Goal: Book appointment/travel/reservation

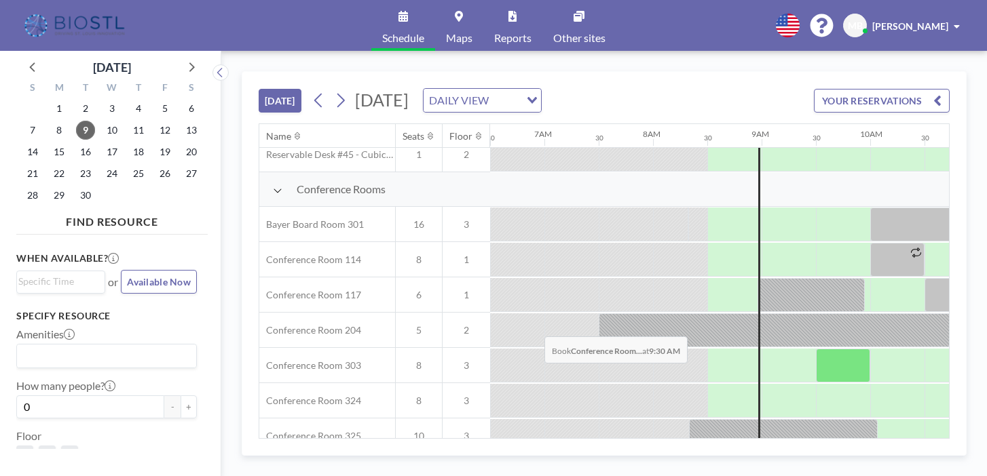
scroll to position [333, 706]
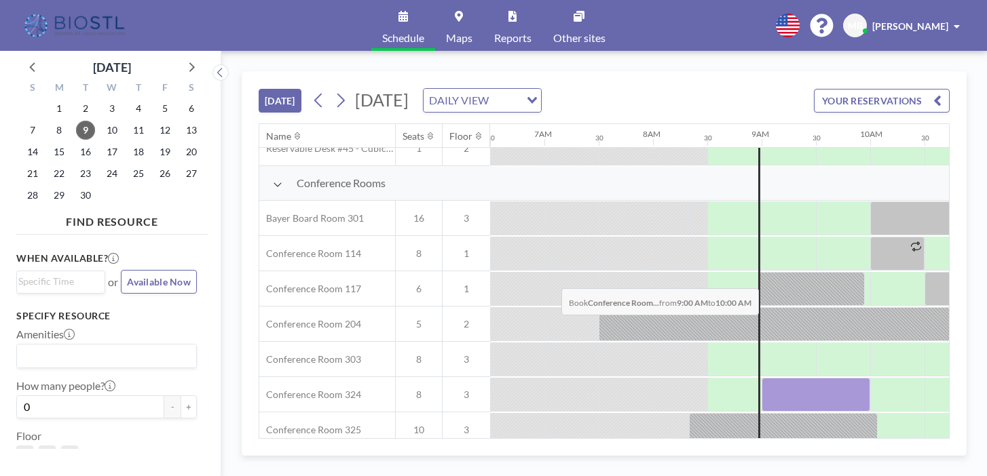
drag, startPoint x: 509, startPoint y: 257, endPoint x: 557, endPoint y: 256, distance: 48.2
click at [761, 378] on div at bounding box center [815, 395] width 109 height 34
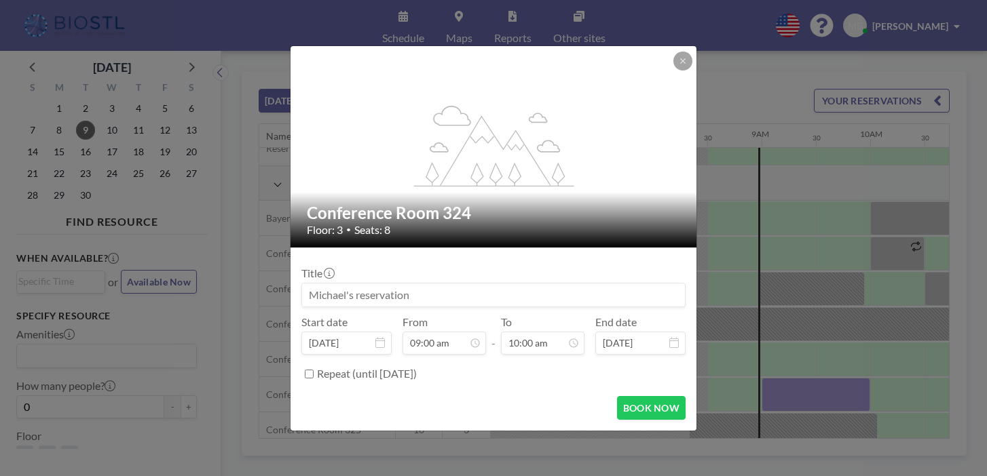
click at [437, 285] on input at bounding box center [493, 295] width 383 height 23
type input "OpenCell"
click at [636, 396] on button "BOOK NOW" at bounding box center [651, 408] width 69 height 24
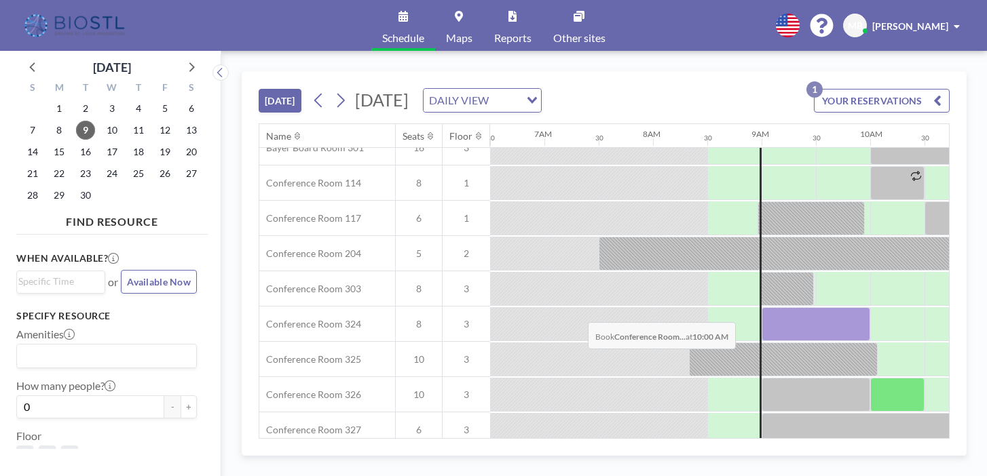
scroll to position [404, 706]
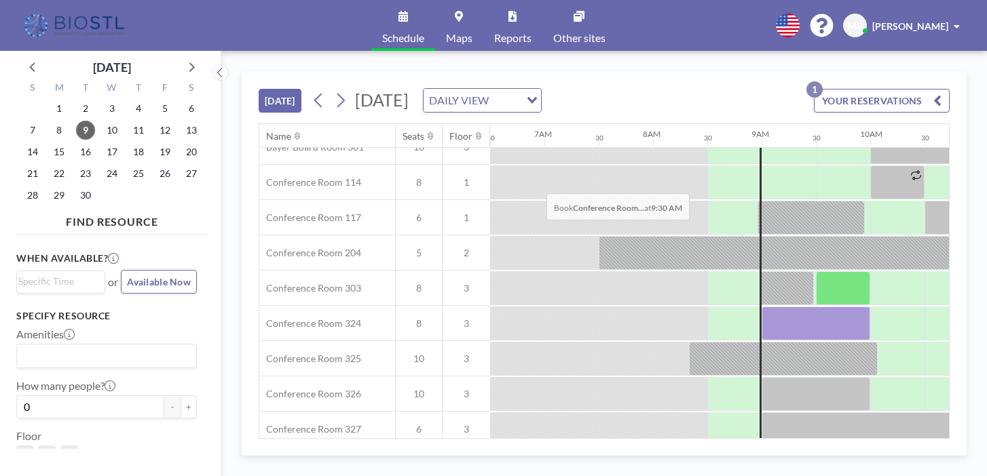
click at [816, 271] on div at bounding box center [843, 288] width 54 height 34
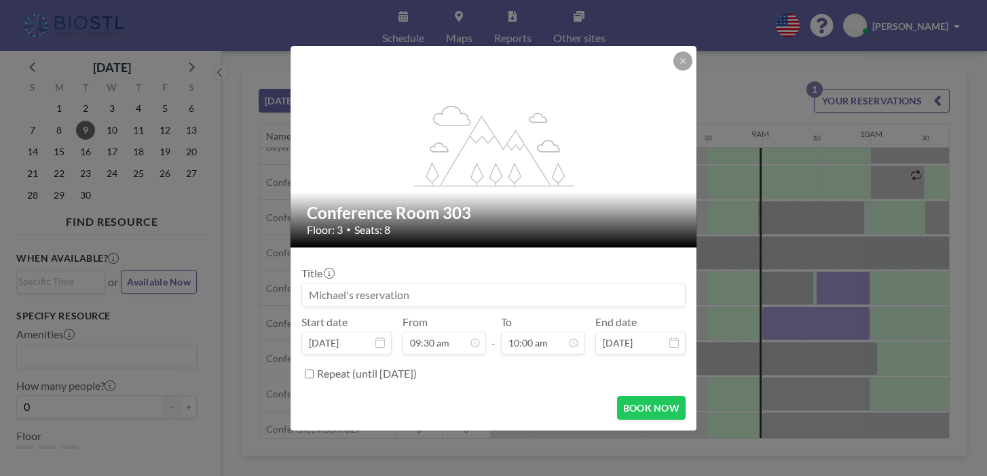
click at [434, 284] on input at bounding box center [493, 295] width 383 height 23
type input "OpenCell"
click at [618, 396] on button "BOOK NOW" at bounding box center [651, 408] width 69 height 24
